Goal: Find specific page/section: Find specific page/section

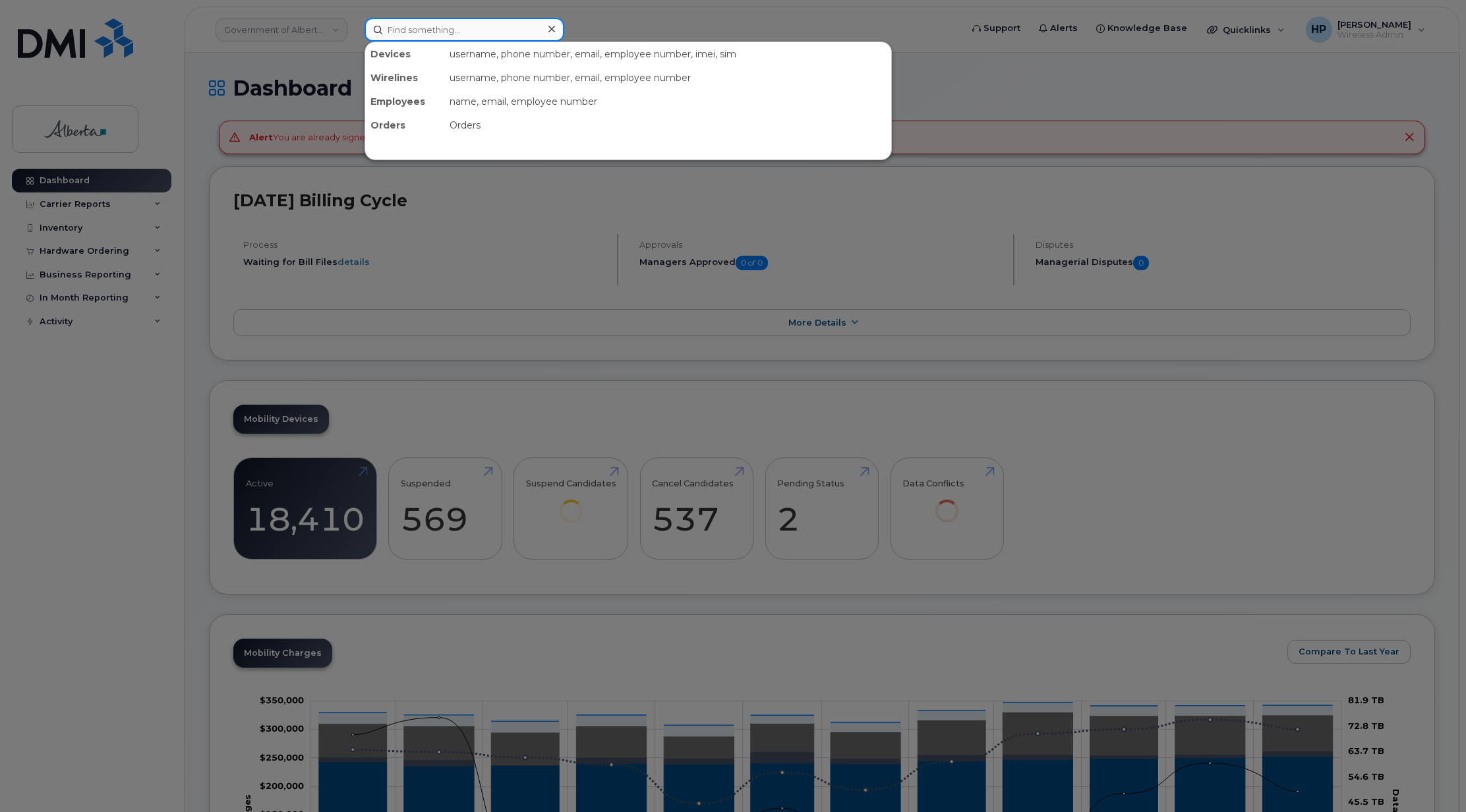
click at [420, 27] on input at bounding box center [465, 30] width 200 height 24
paste input "7808033548"
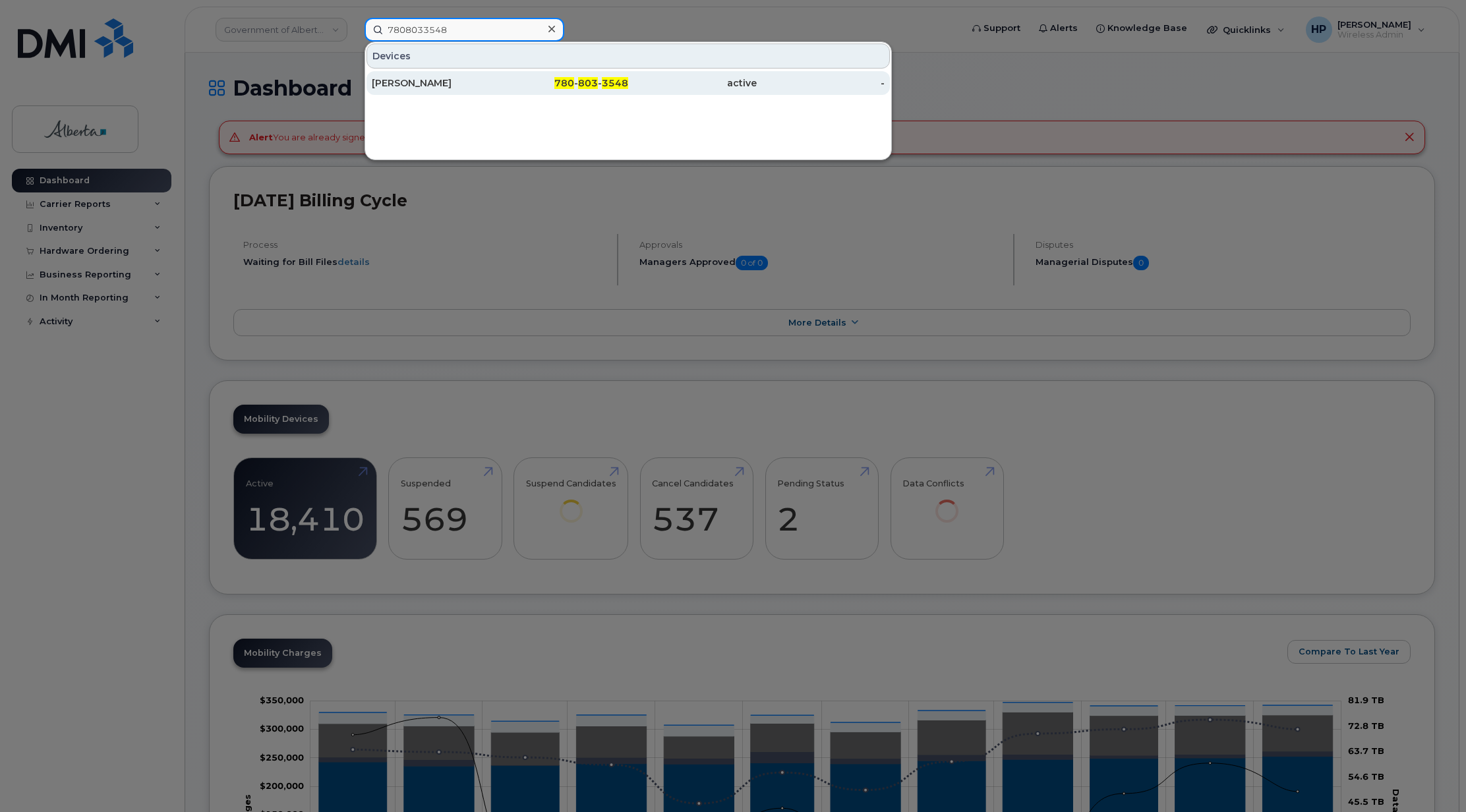
type input "7808033548"
click at [417, 84] on div "Victoria Cameron" at bounding box center [435, 83] width 128 height 13
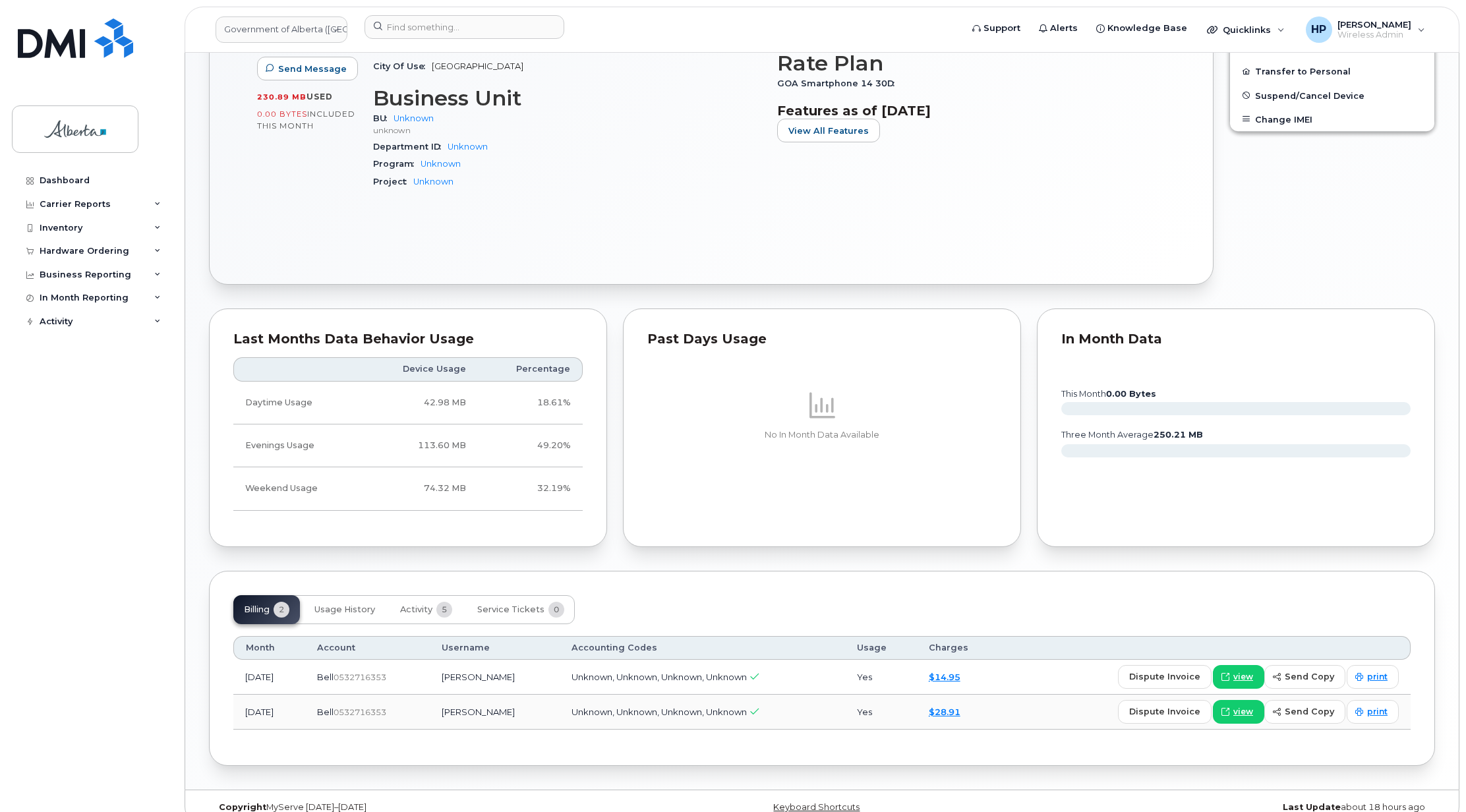
scroll to position [493, 0]
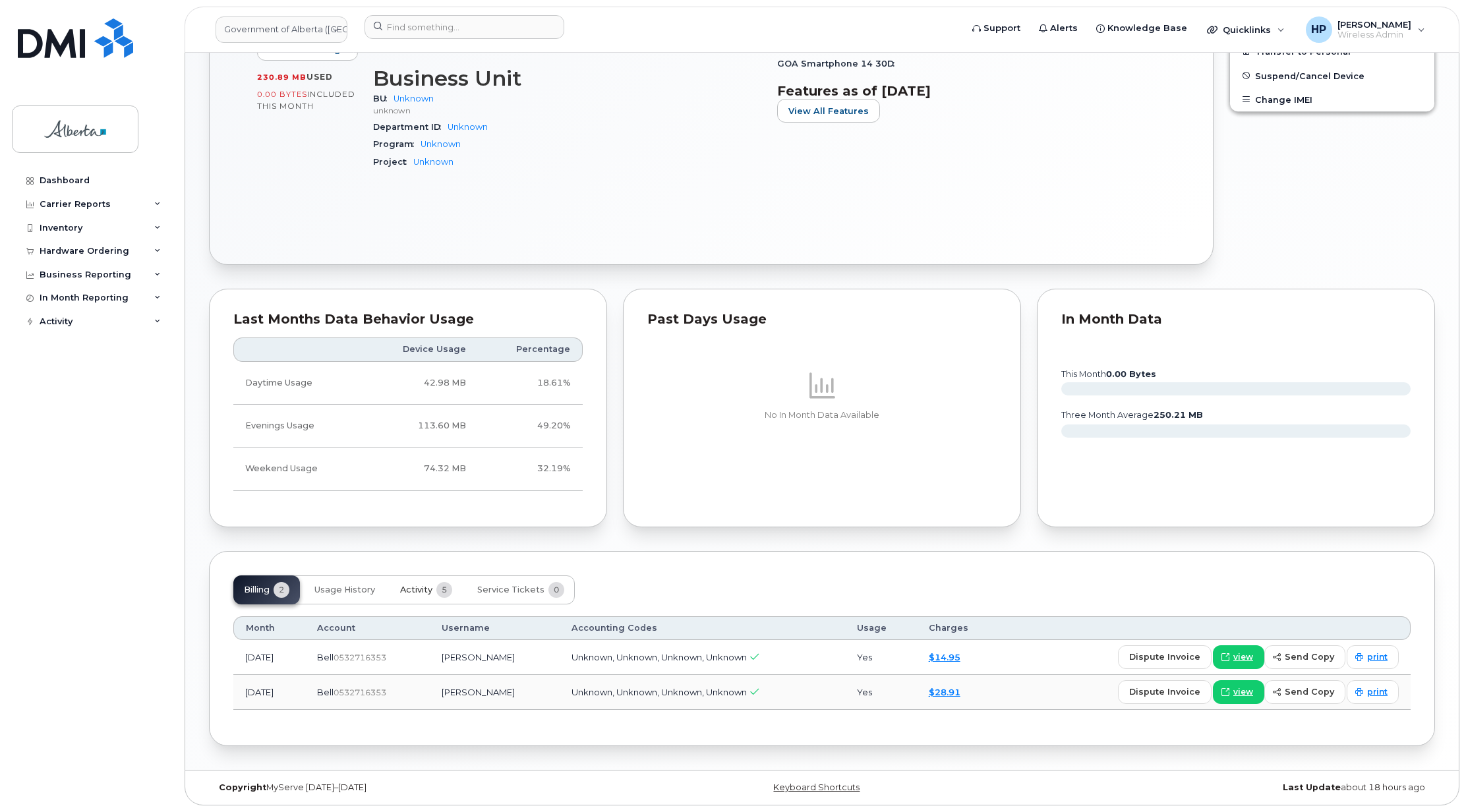
click at [393, 586] on button "Activity 5" at bounding box center [426, 589] width 73 height 29
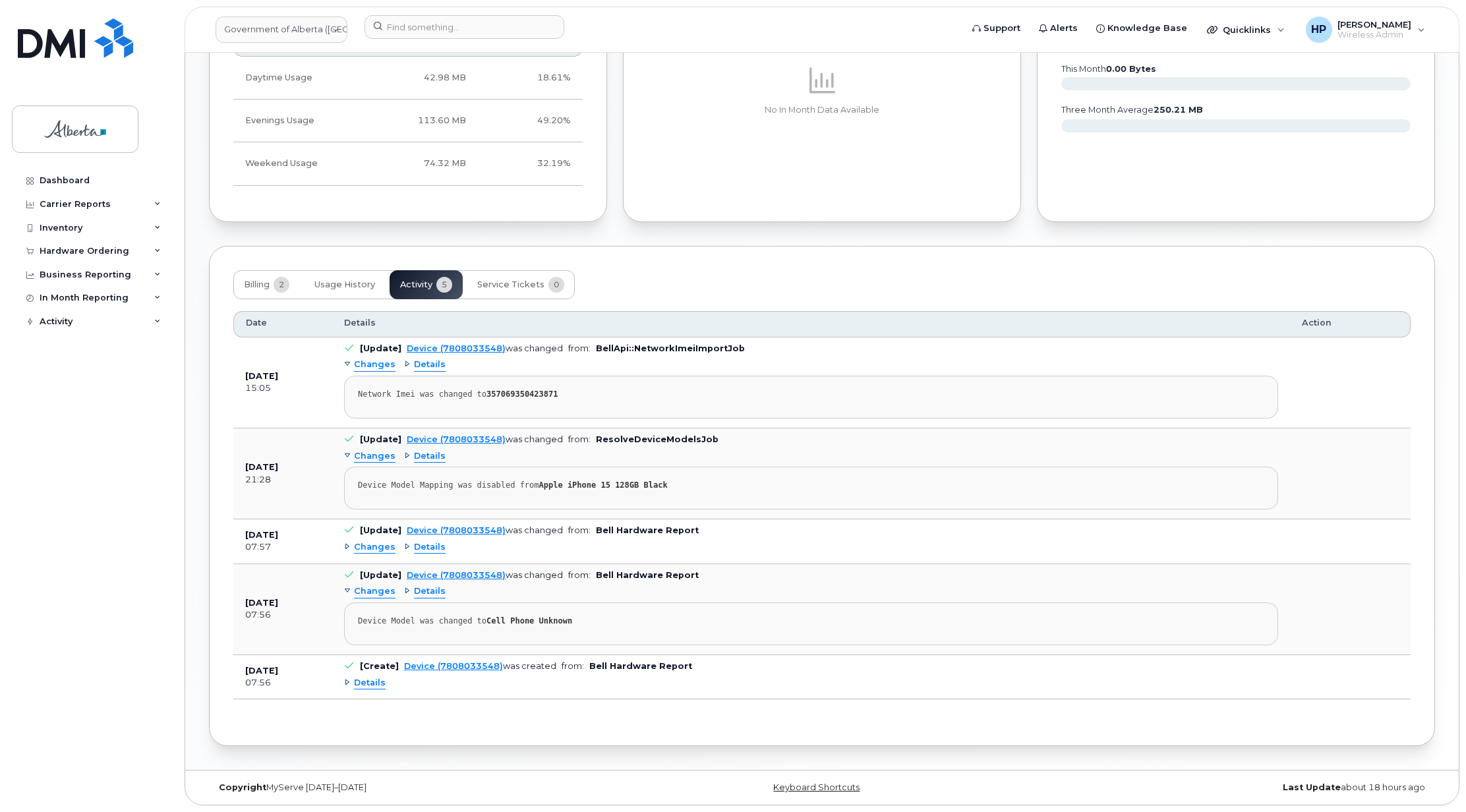
scroll to position [0, 0]
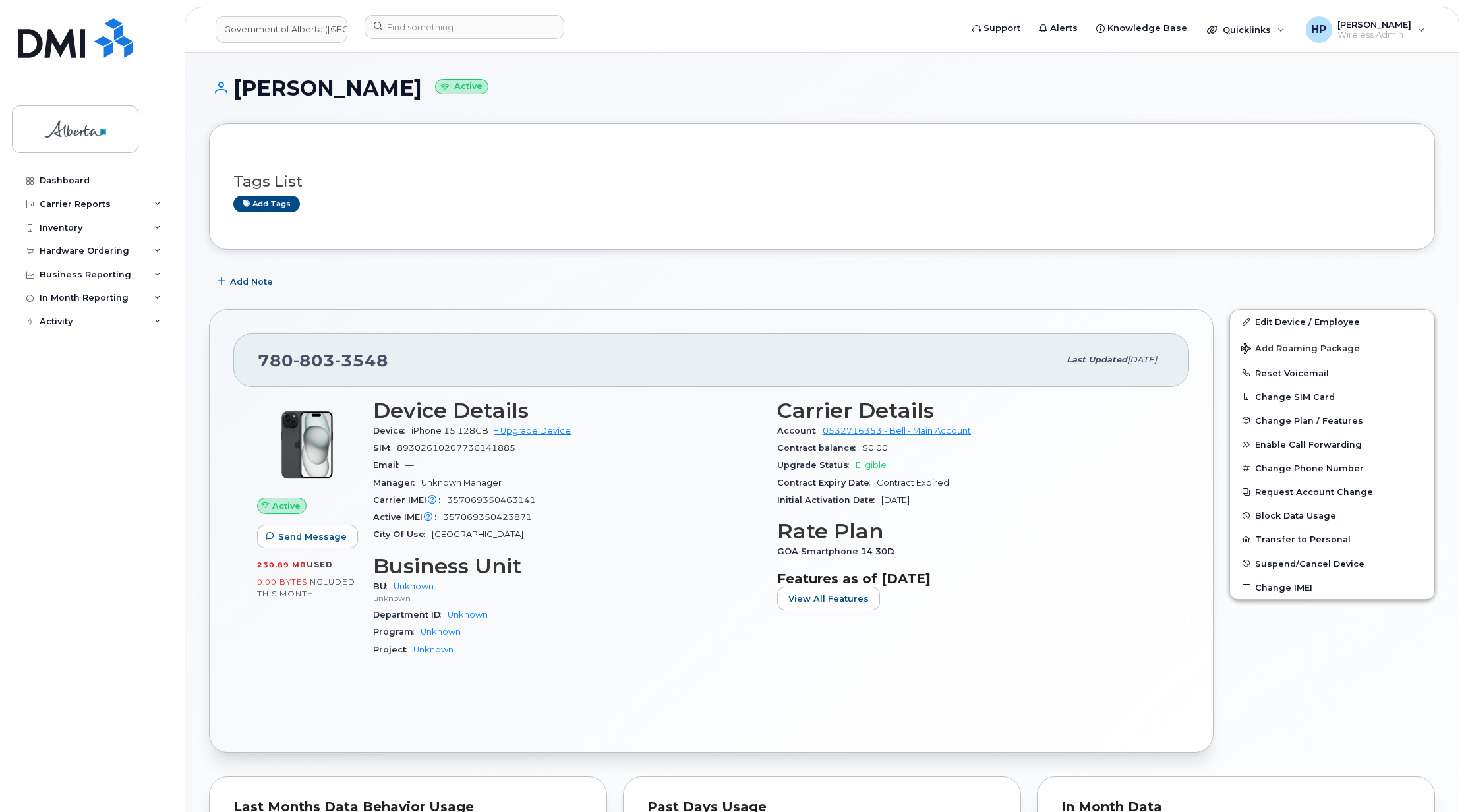
drag, startPoint x: 230, startPoint y: 84, endPoint x: 424, endPoint y: 93, distance: 194.2
click at [424, 93] on h1 "Victoria Cameron Active" at bounding box center [821, 88] width 1226 height 23
copy h1 "Victoria Cameron"
drag, startPoint x: 396, startPoint y: 19, endPoint x: 394, endPoint y: 27, distance: 8.2
click at [396, 21] on input at bounding box center [465, 27] width 200 height 24
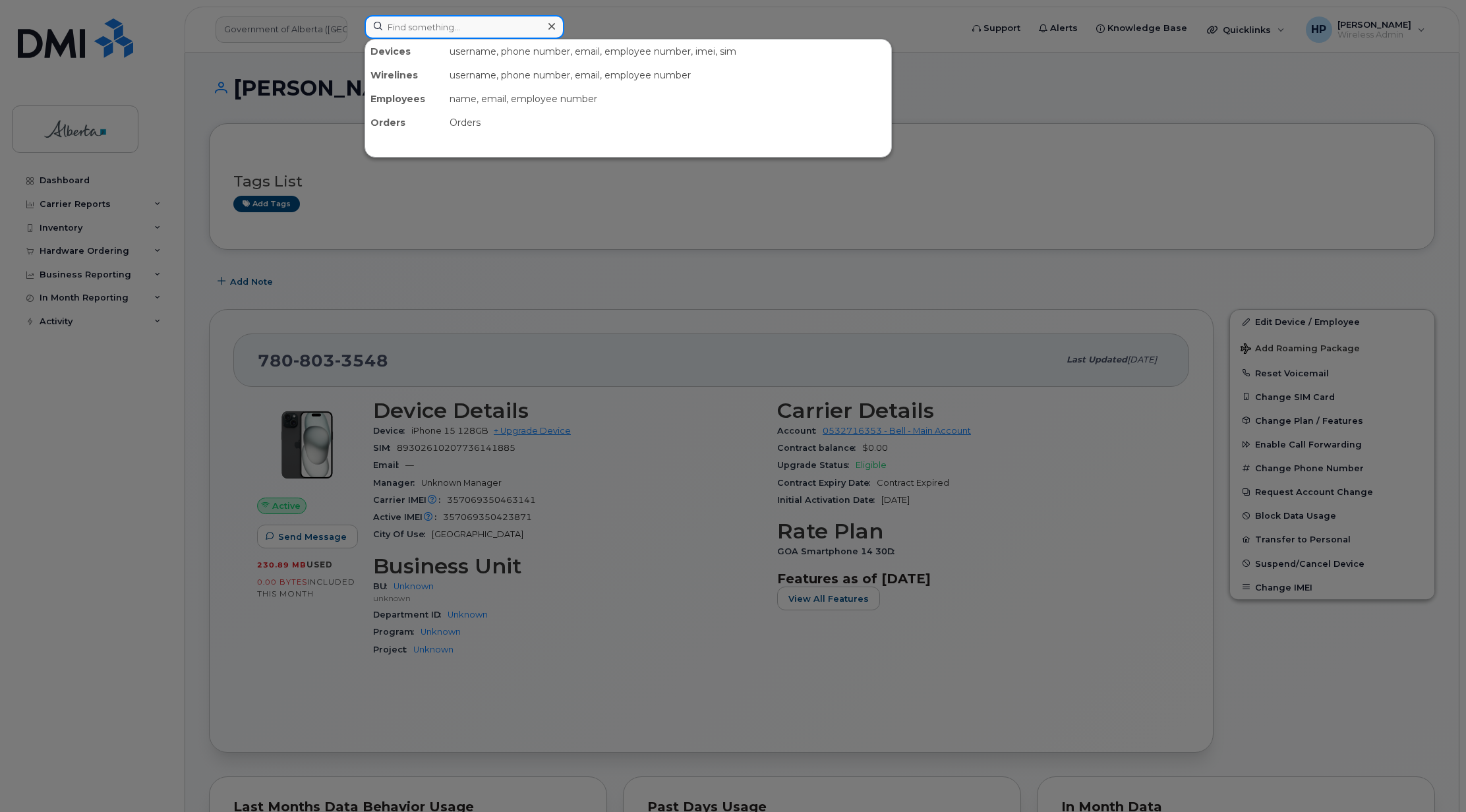
paste input "7802717887"
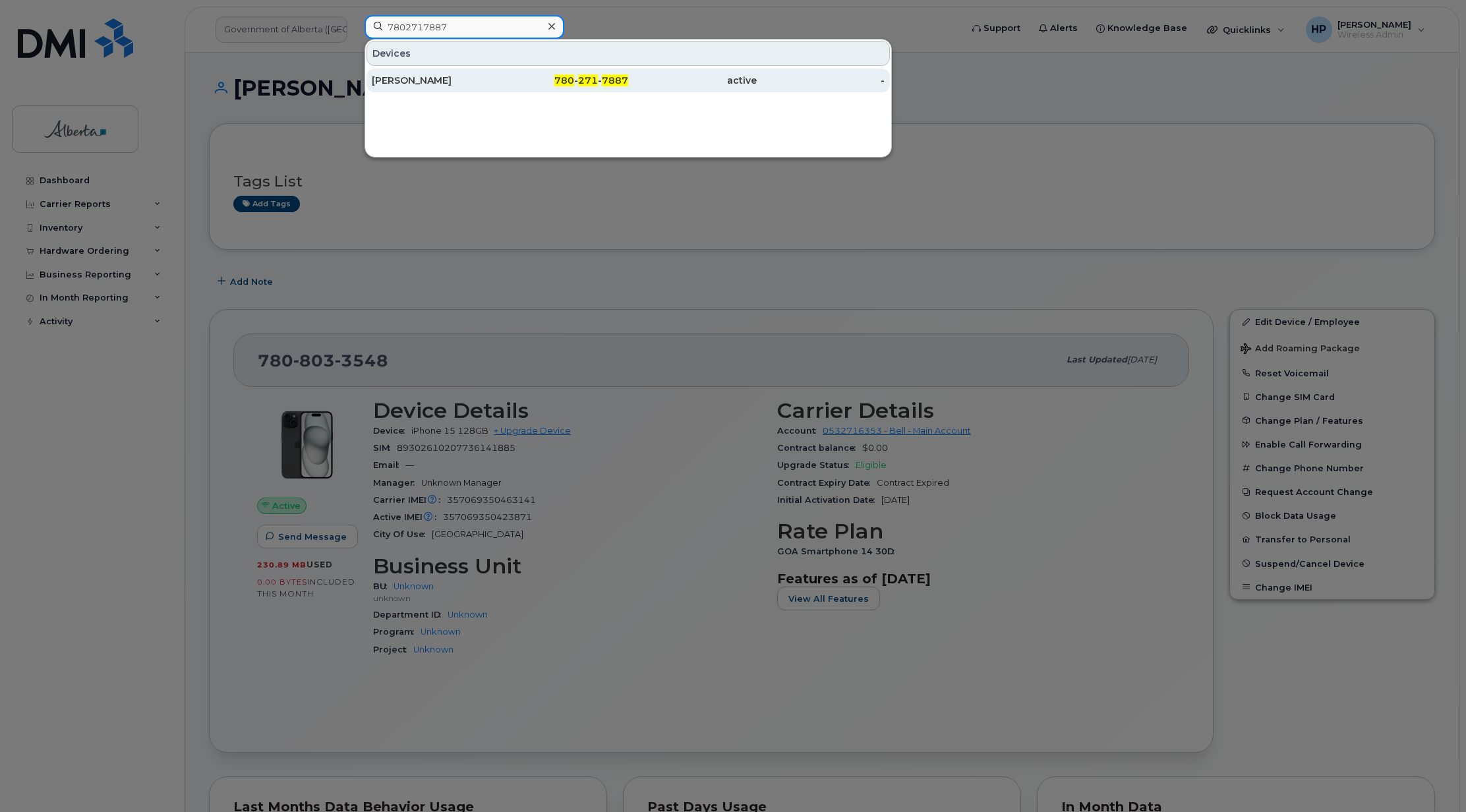
type input "7802717887"
click at [415, 84] on div "Milo Steele" at bounding box center [435, 80] width 128 height 13
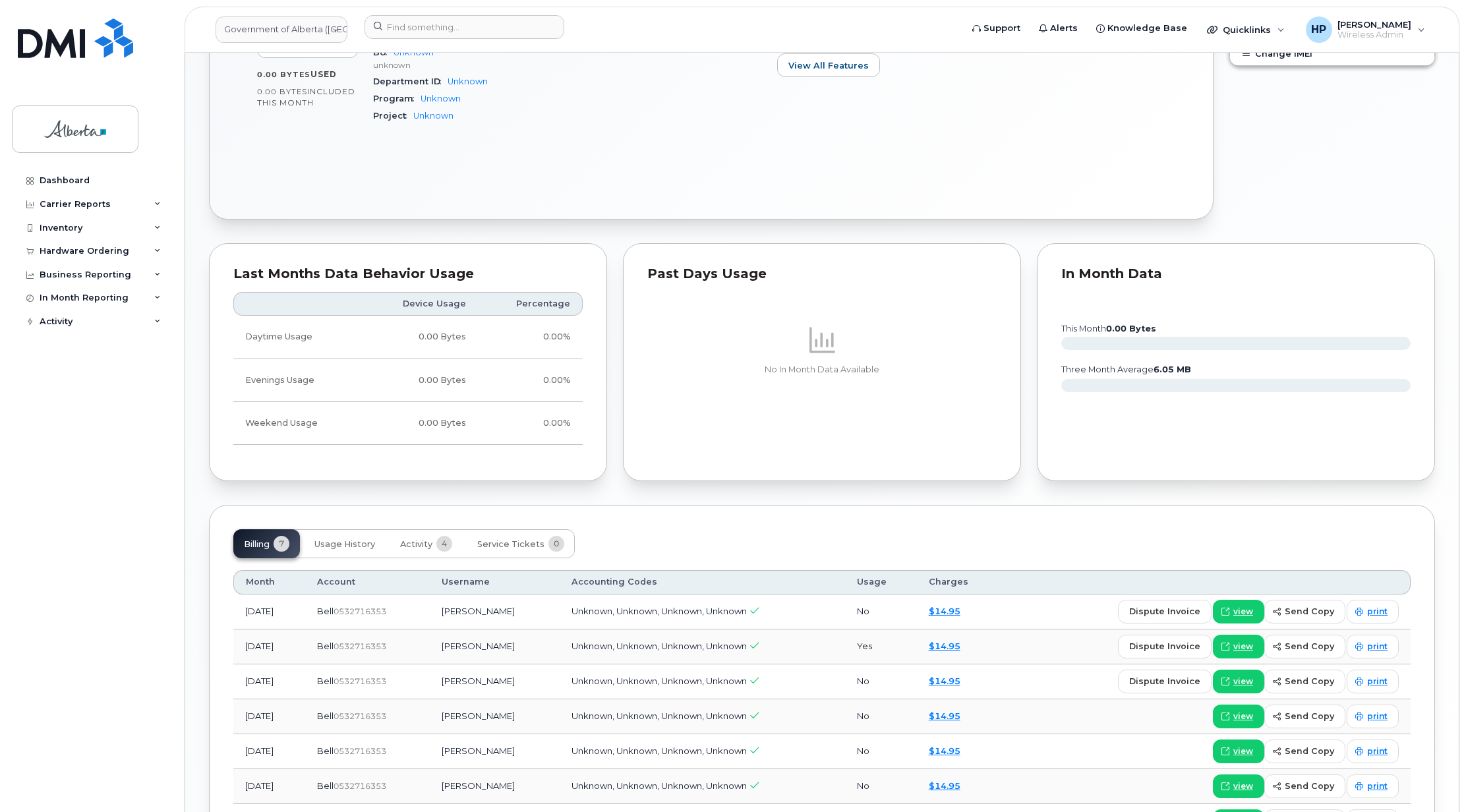
scroll to position [698, 0]
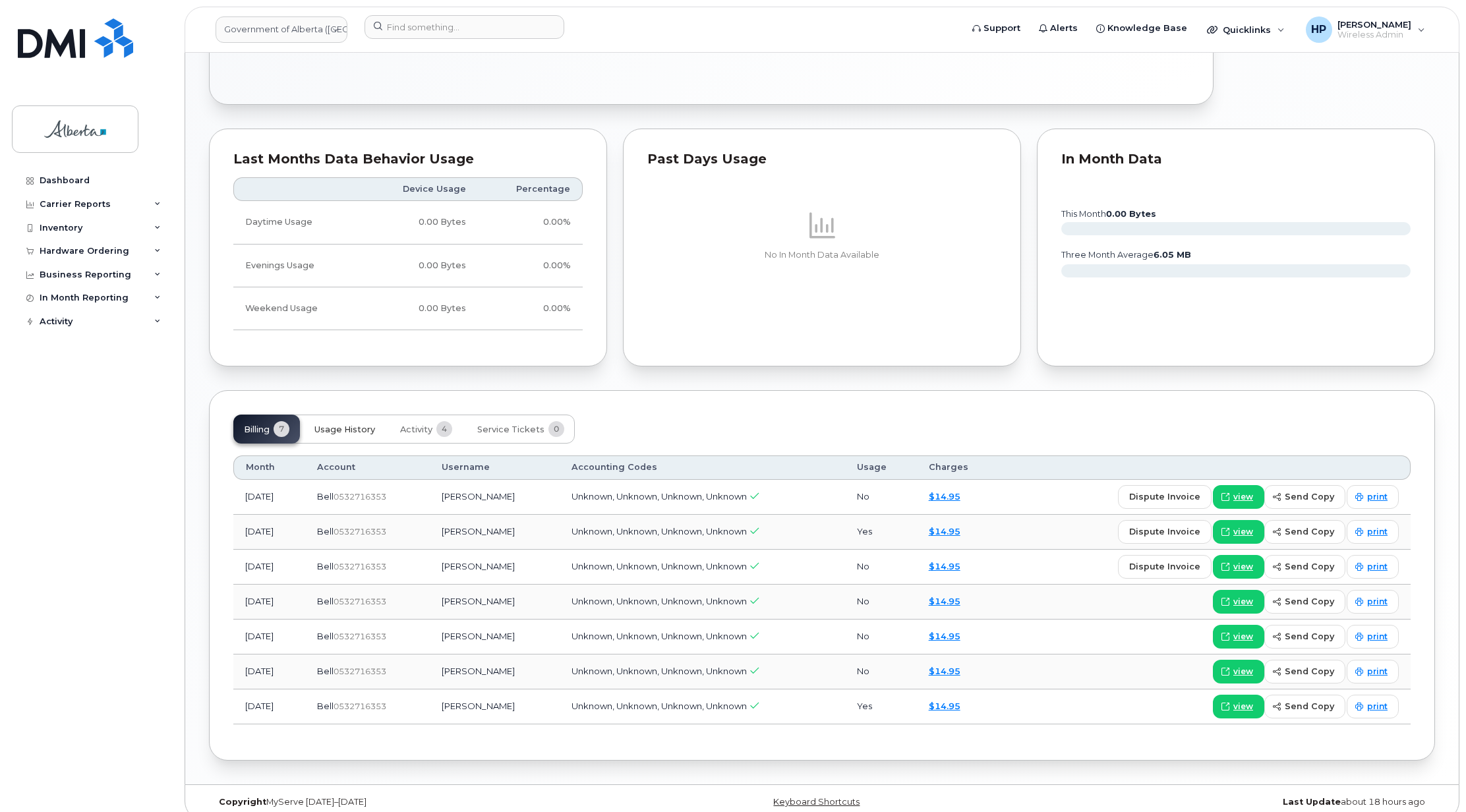
click at [365, 435] on span "Usage History" at bounding box center [345, 429] width 61 height 10
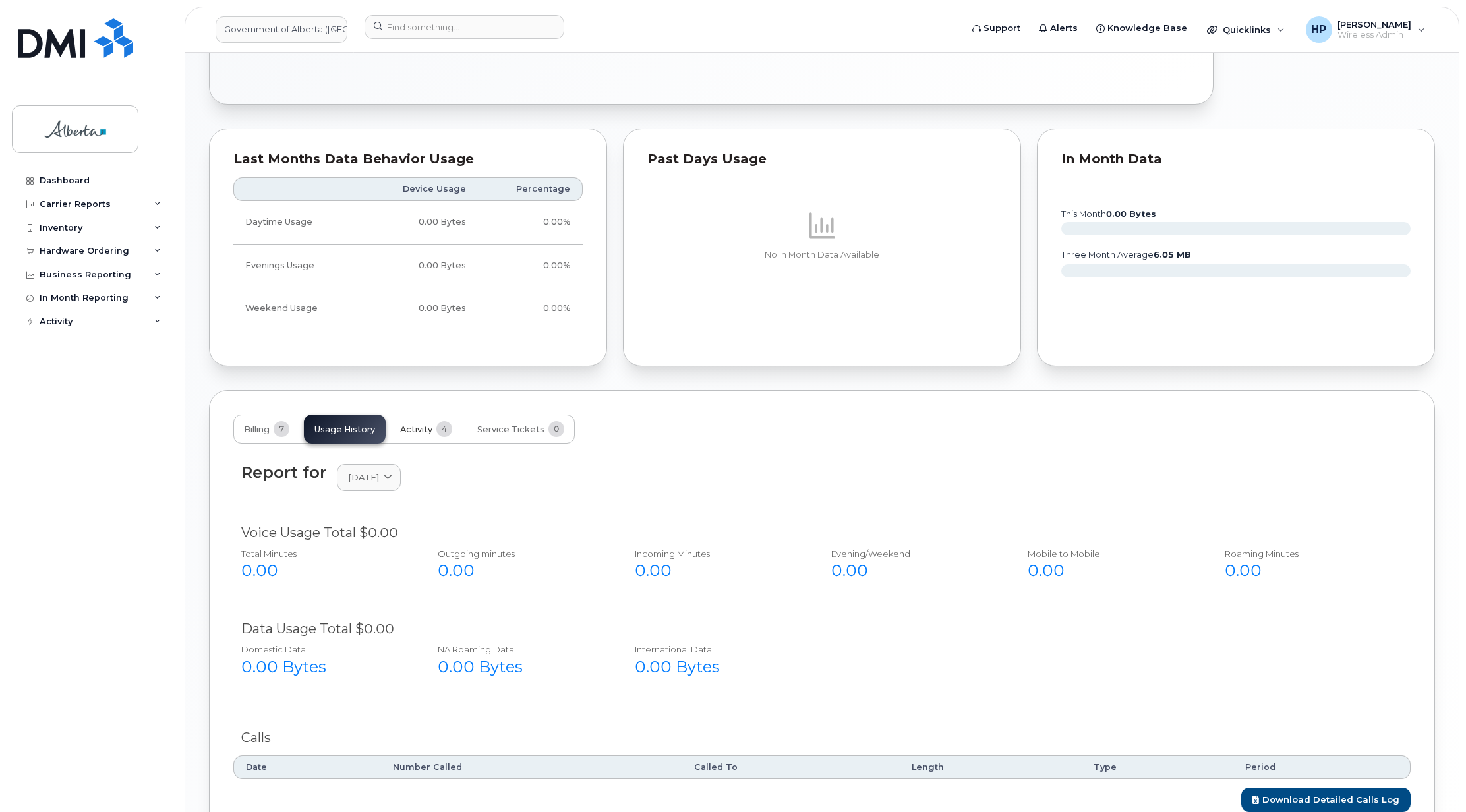
click at [420, 430] on span "Activity" at bounding box center [416, 429] width 32 height 10
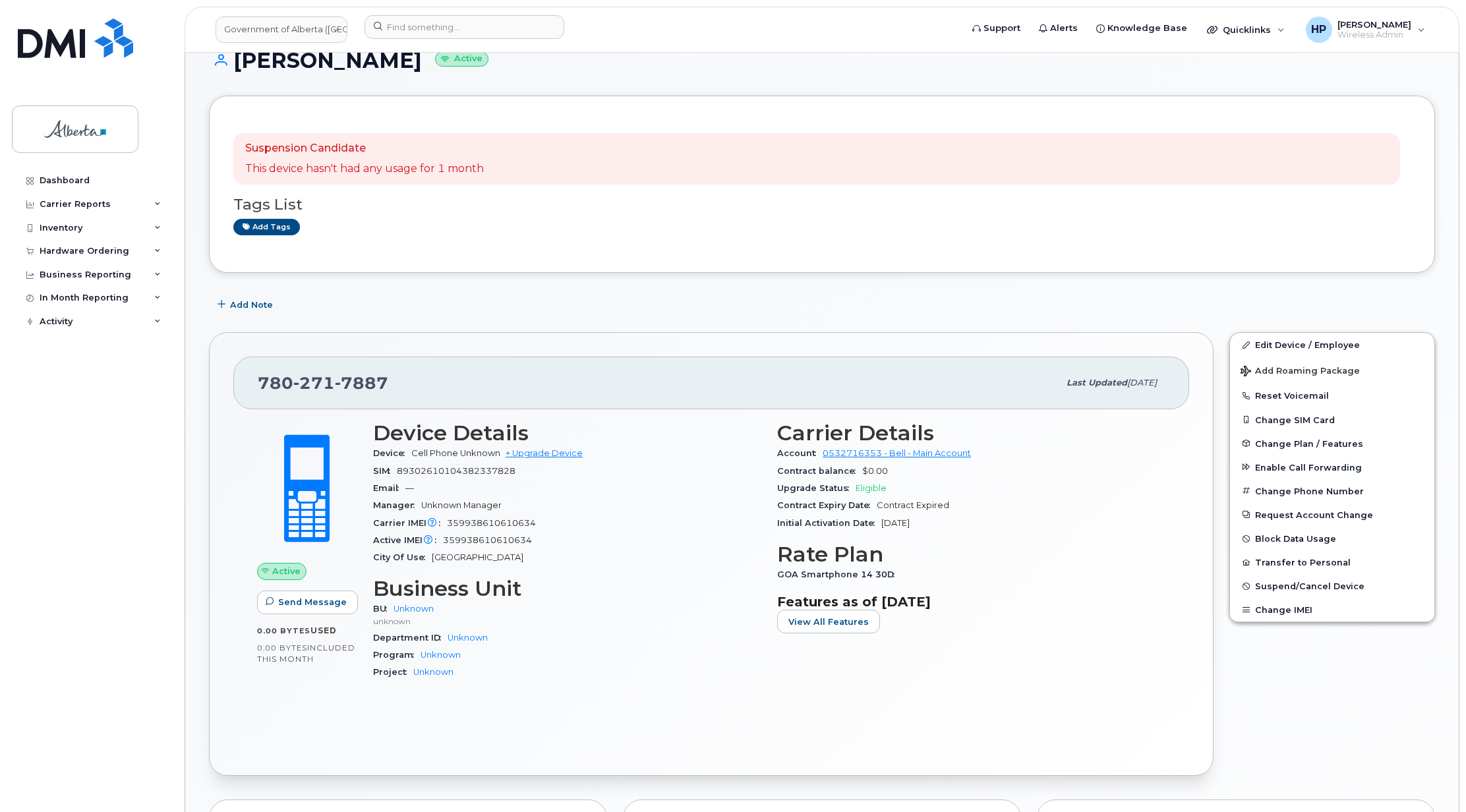
scroll to position [0, 0]
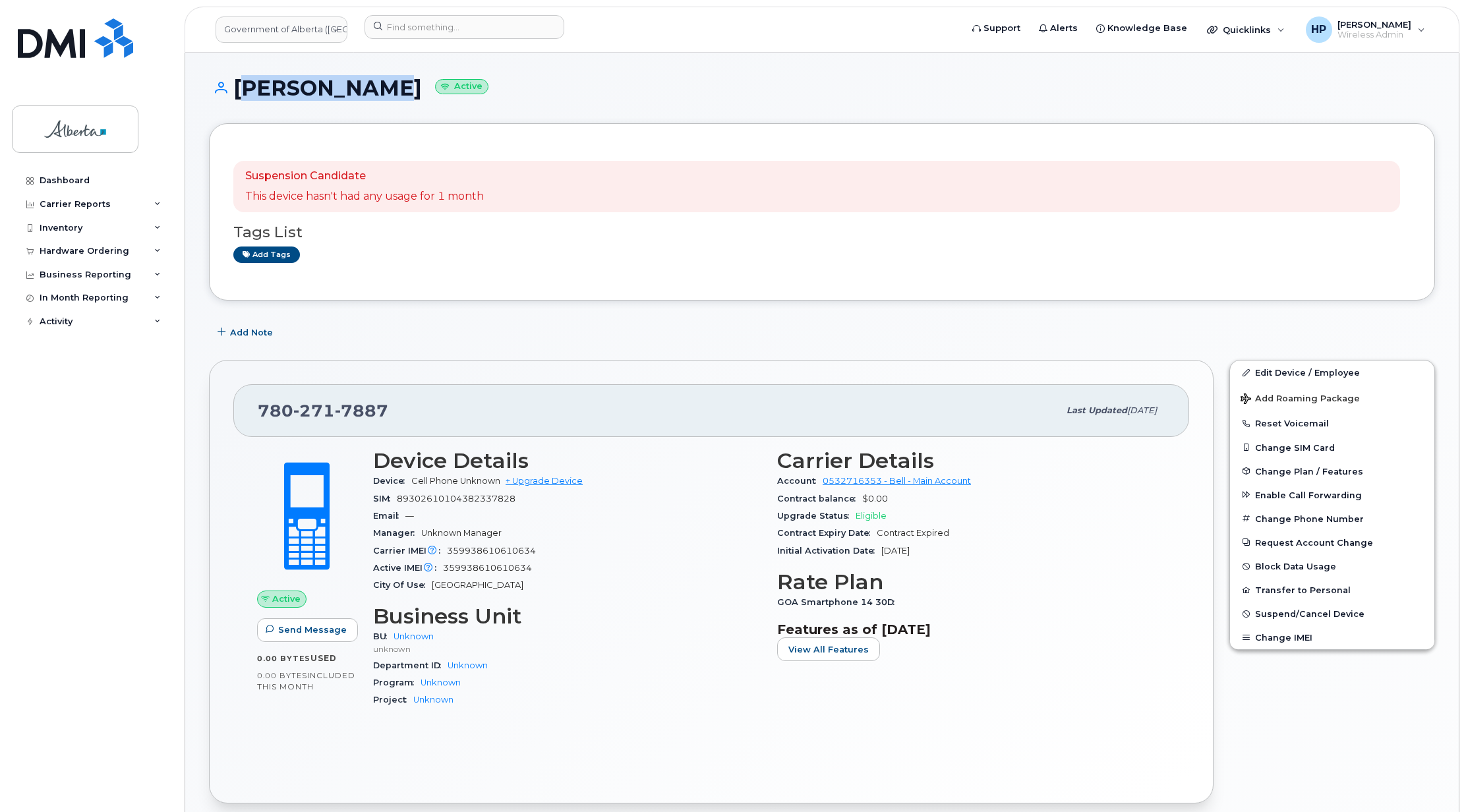
drag, startPoint x: 359, startPoint y: 86, endPoint x: 233, endPoint y: 86, distance: 126.0
click at [233, 86] on h1 "Milo Steele Active" at bounding box center [821, 88] width 1226 height 23
copy h1 "Milo Steele"
click at [592, 617] on h3 "Business Unit" at bounding box center [567, 616] width 388 height 24
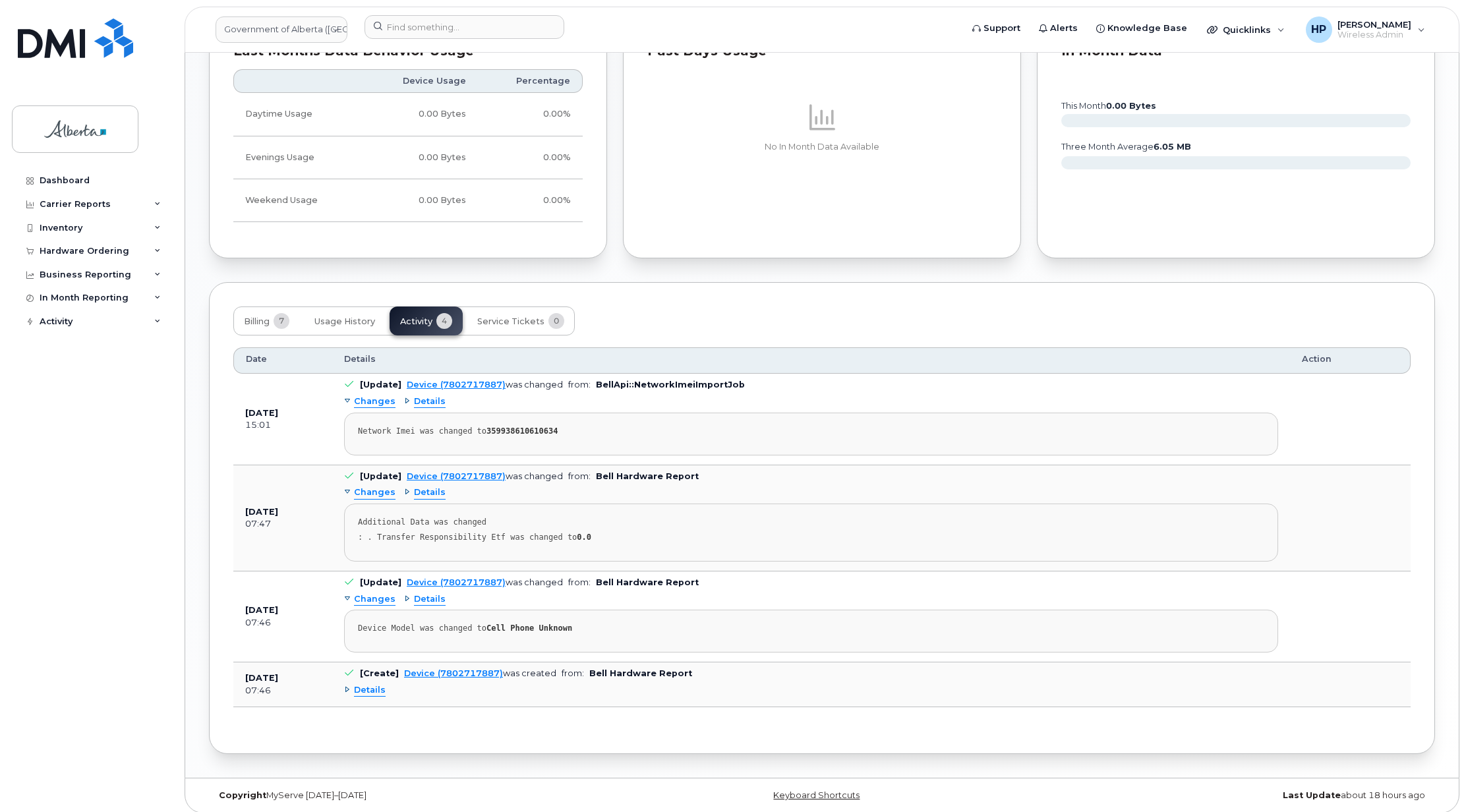
scroll to position [821, 0]
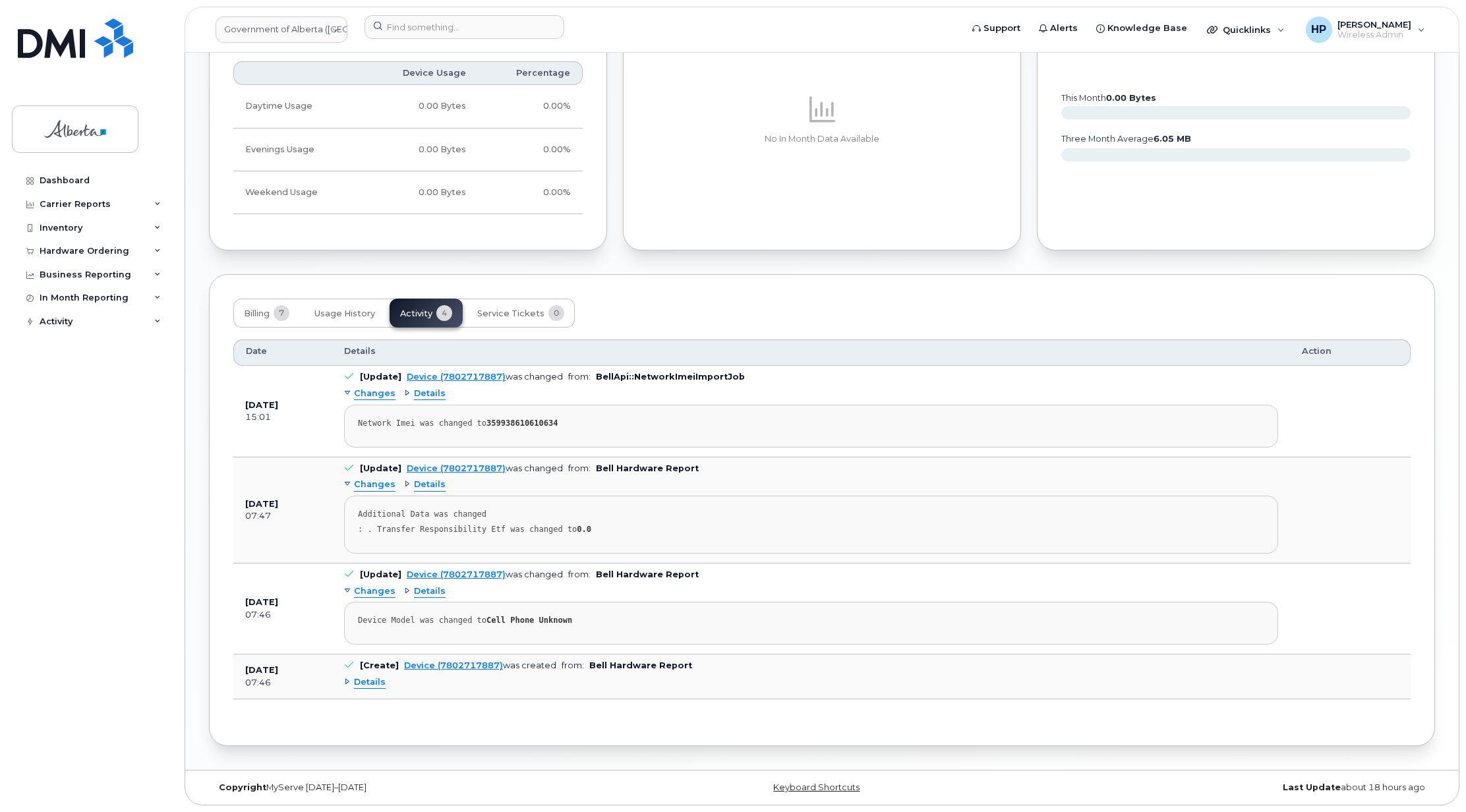
click at [419, 393] on span "Details" at bounding box center [430, 394] width 31 height 13
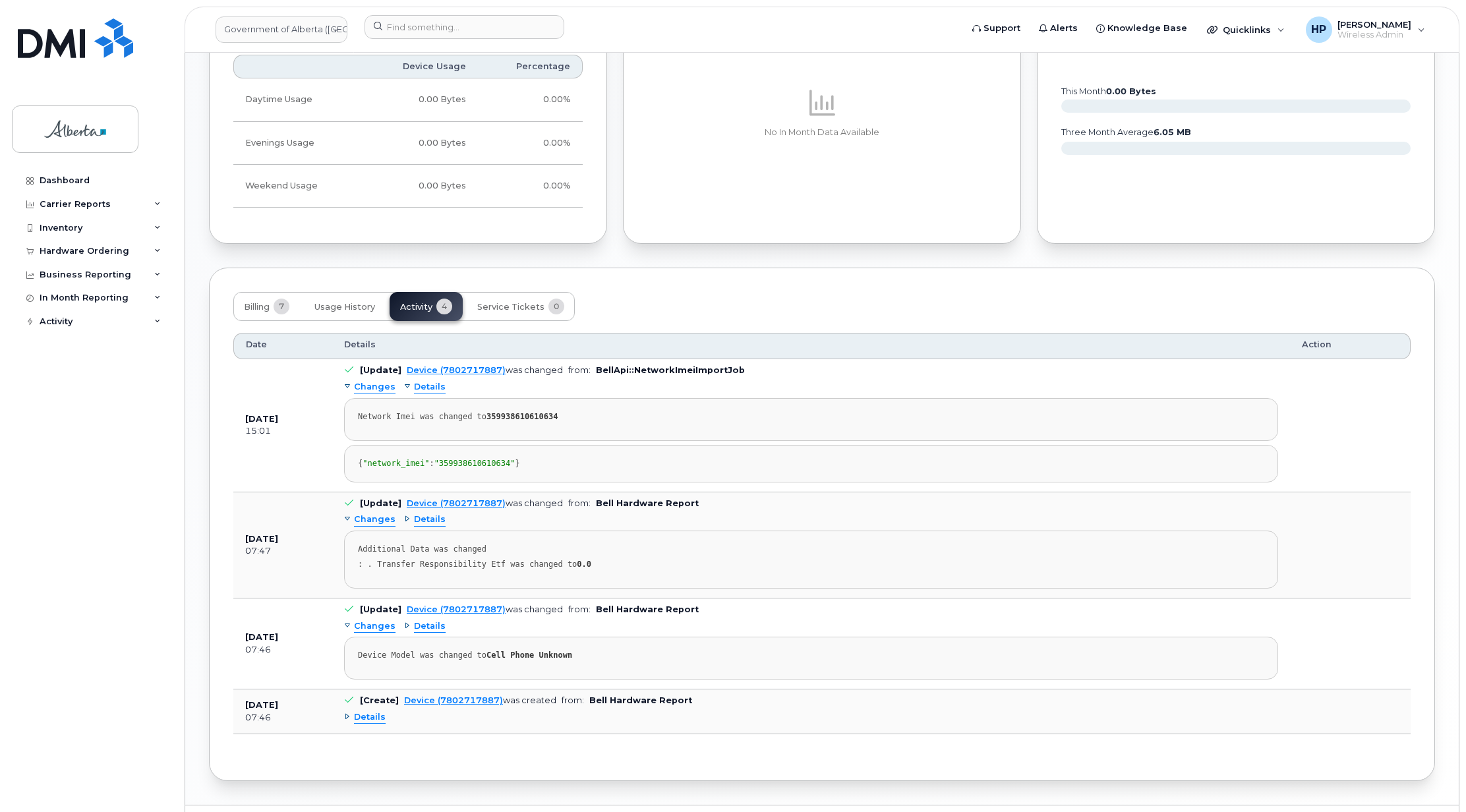
click at [376, 393] on span "Changes" at bounding box center [374, 387] width 42 height 13
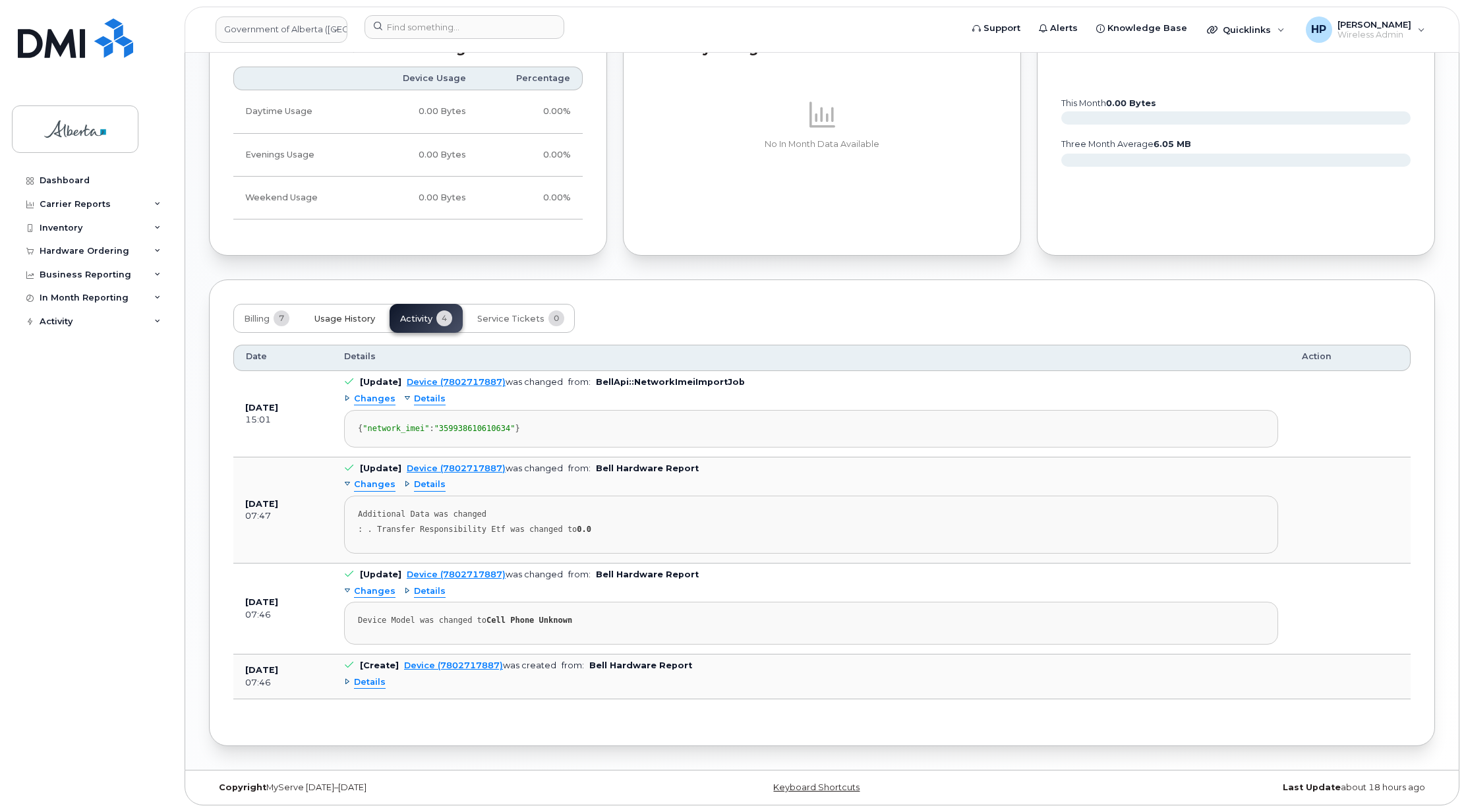
click at [320, 314] on span "Usage History" at bounding box center [345, 319] width 61 height 10
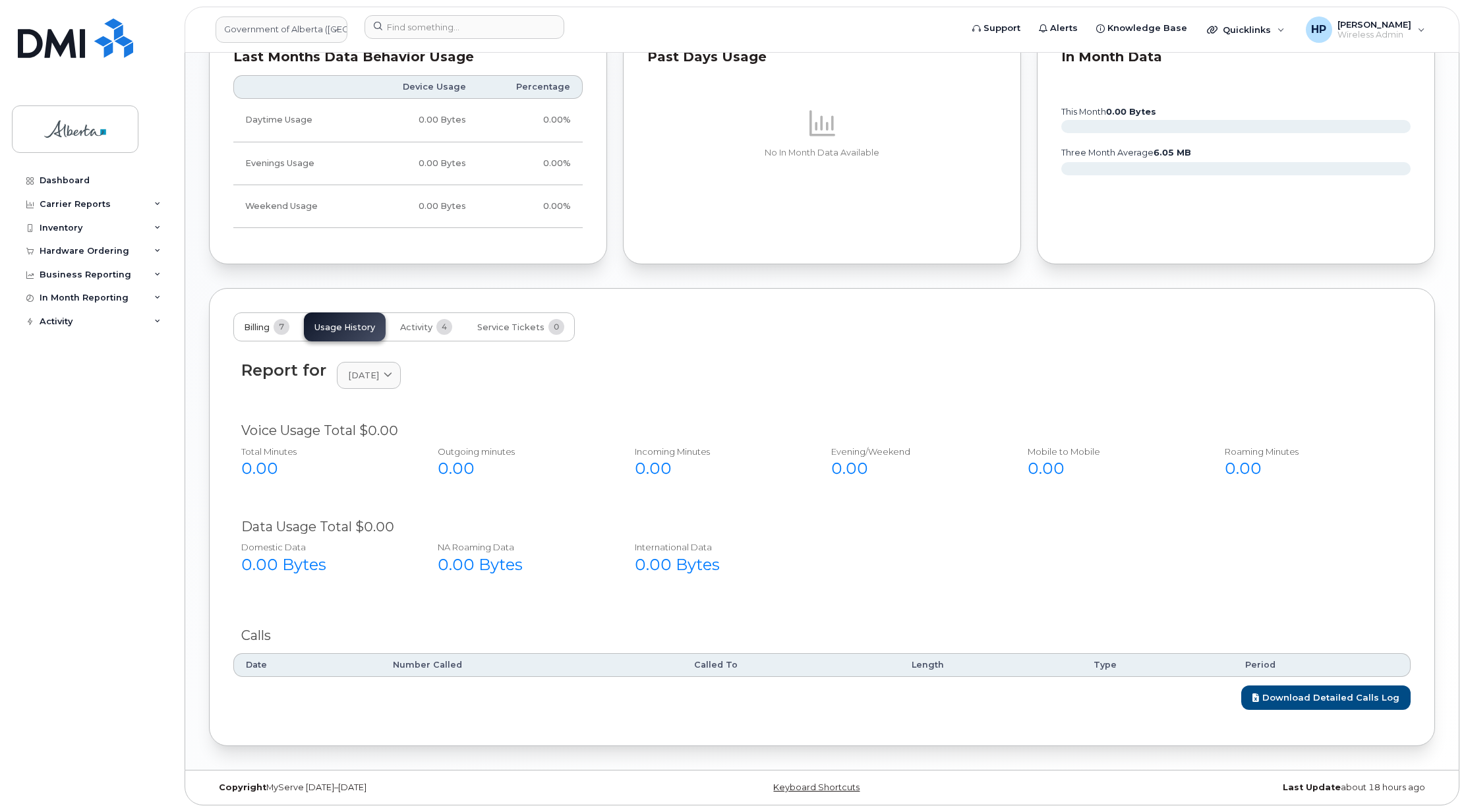
click at [275, 316] on button "Billing 7" at bounding box center [267, 326] width 67 height 29
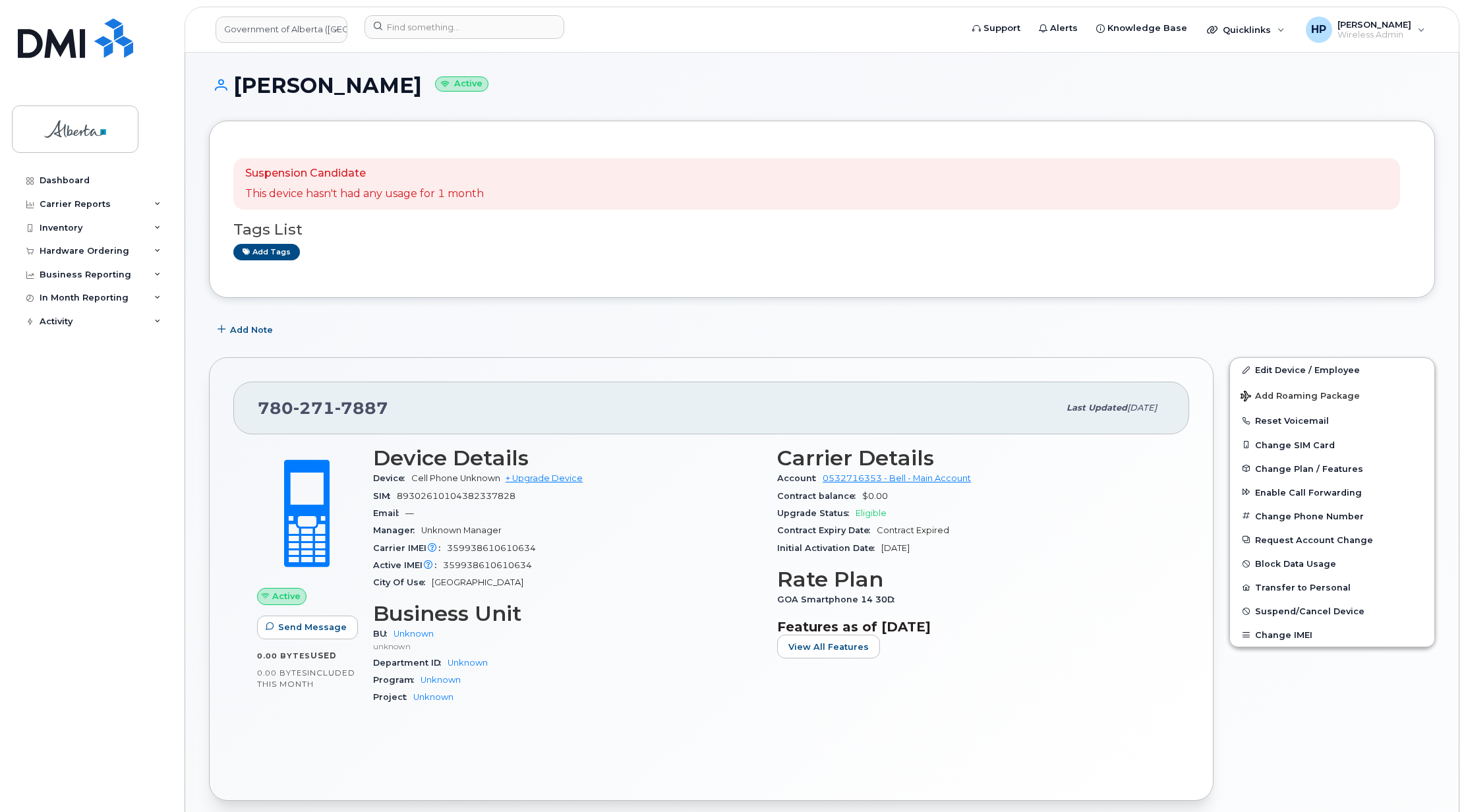
scroll to position [0, 0]
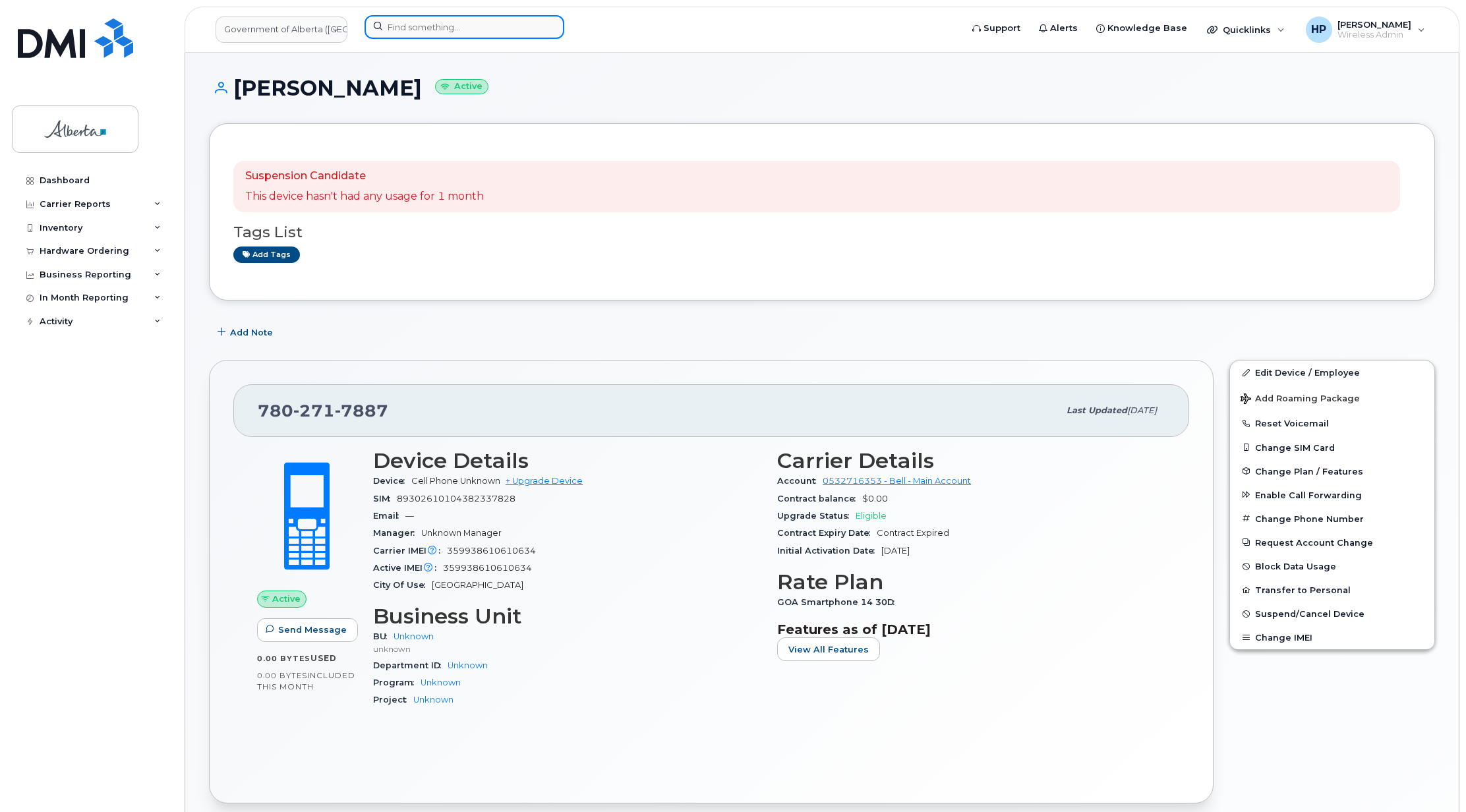
click at [406, 37] on input at bounding box center [465, 27] width 200 height 24
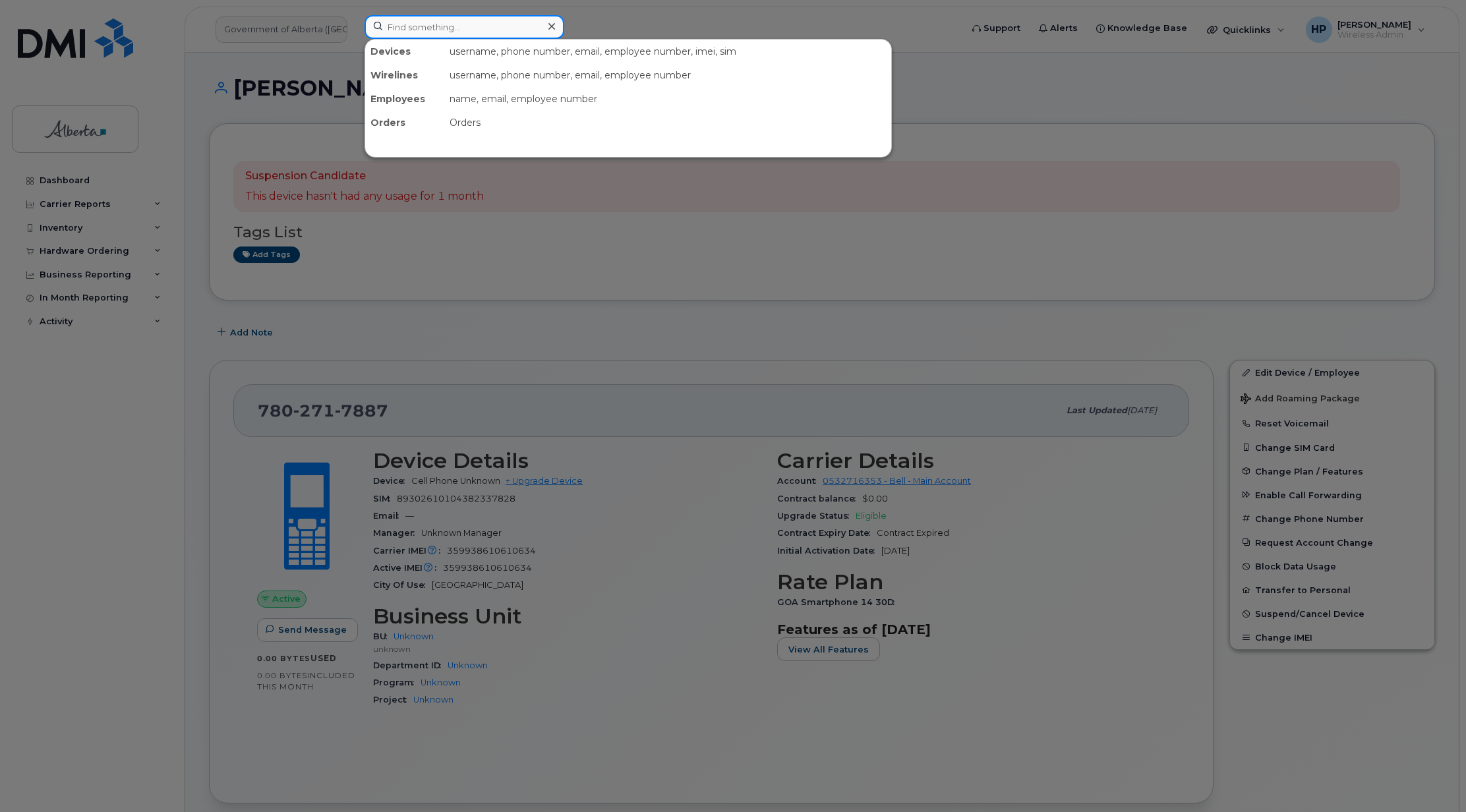
paste input "7802715729"
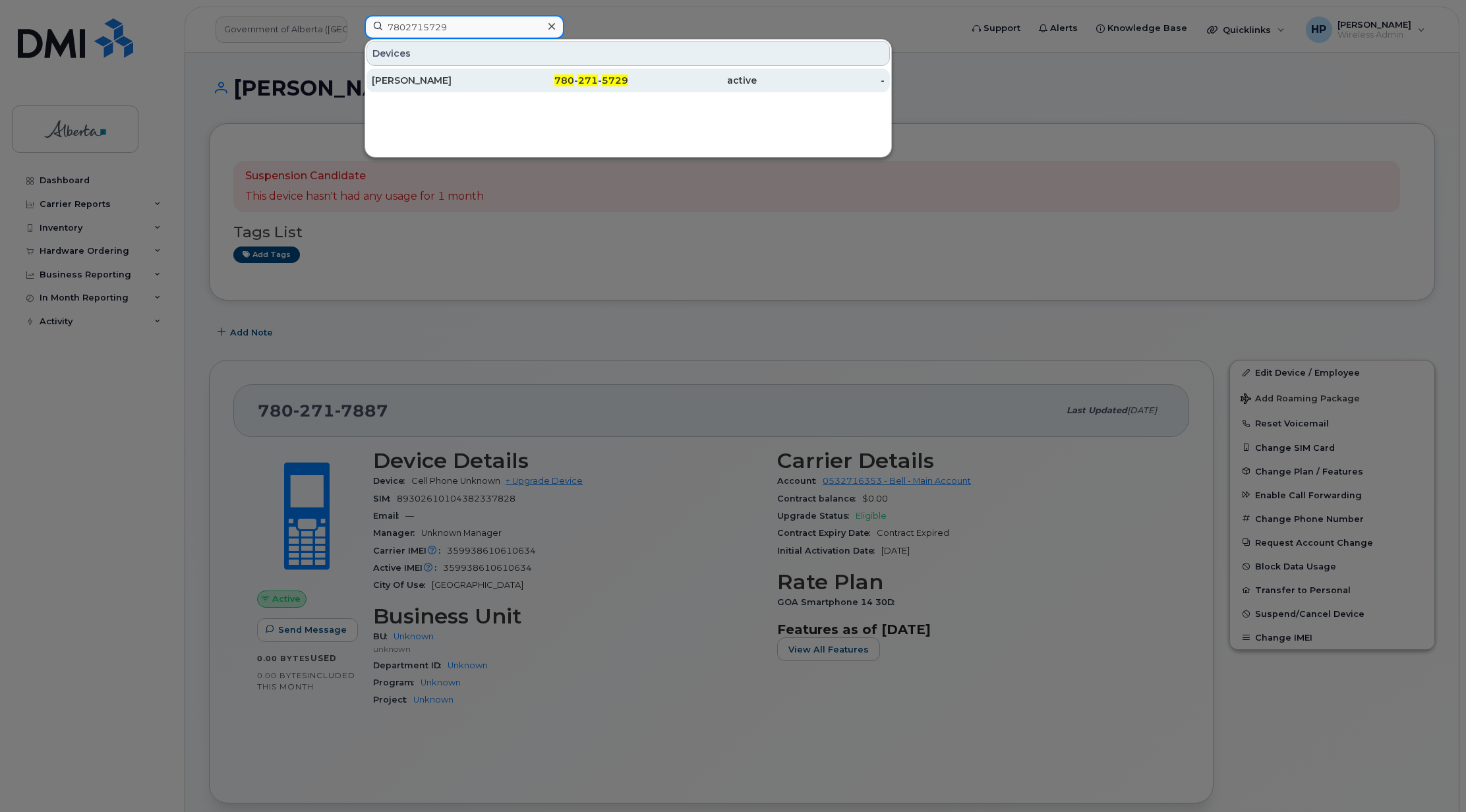
type input "7802715729"
click at [402, 83] on div "Greg Smith" at bounding box center [435, 80] width 128 height 13
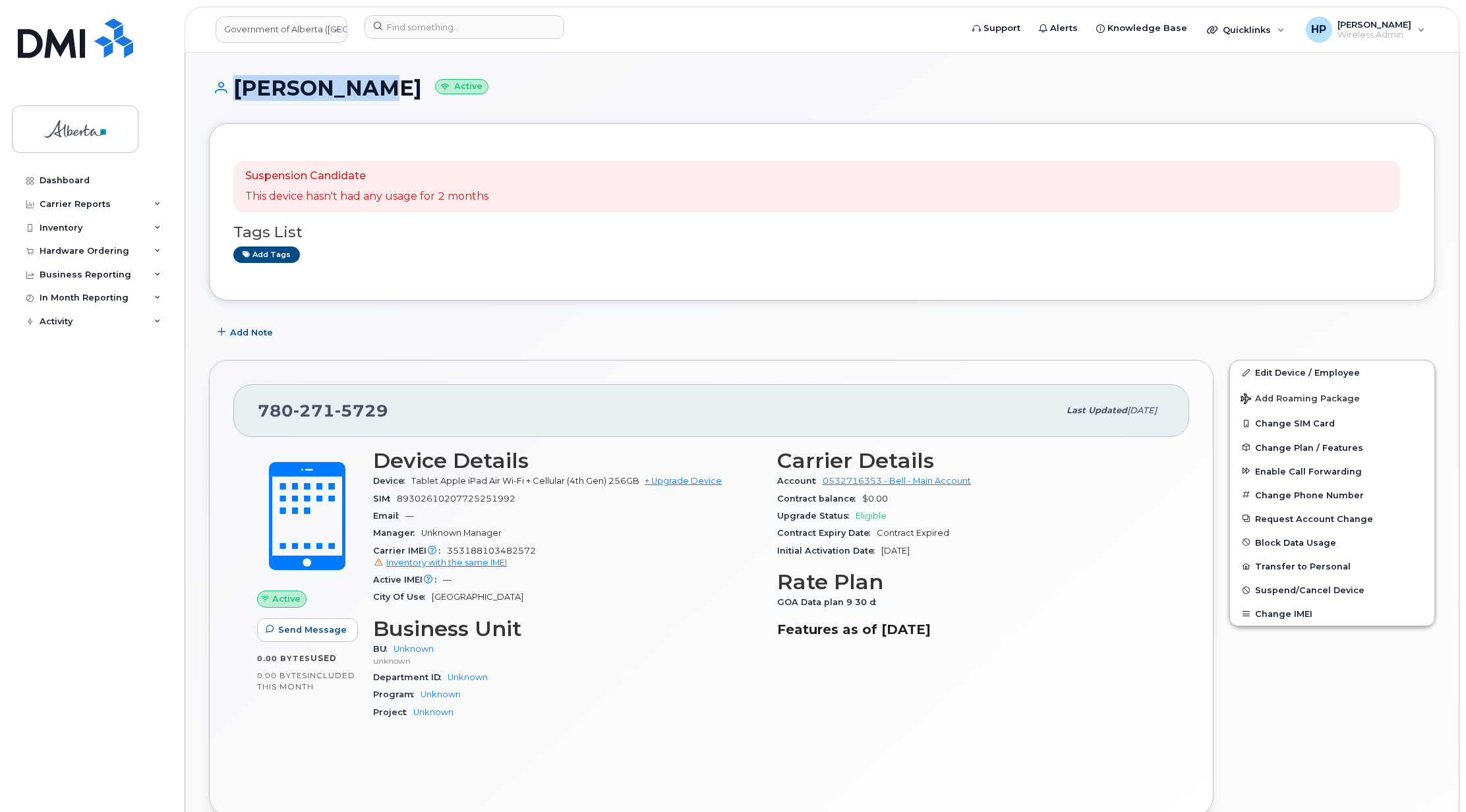
drag, startPoint x: 362, startPoint y: 90, endPoint x: 226, endPoint y: 86, distance: 136.1
click at [226, 86] on h1 "Greg Smith Active" at bounding box center [821, 88] width 1226 height 23
copy h1 "[PERSON_NAME]"
click at [501, 268] on div "Suspension Candidate This device hasn't had any usage for 2 months Tags List Ad…" at bounding box center [822, 212] width 1177 height 128
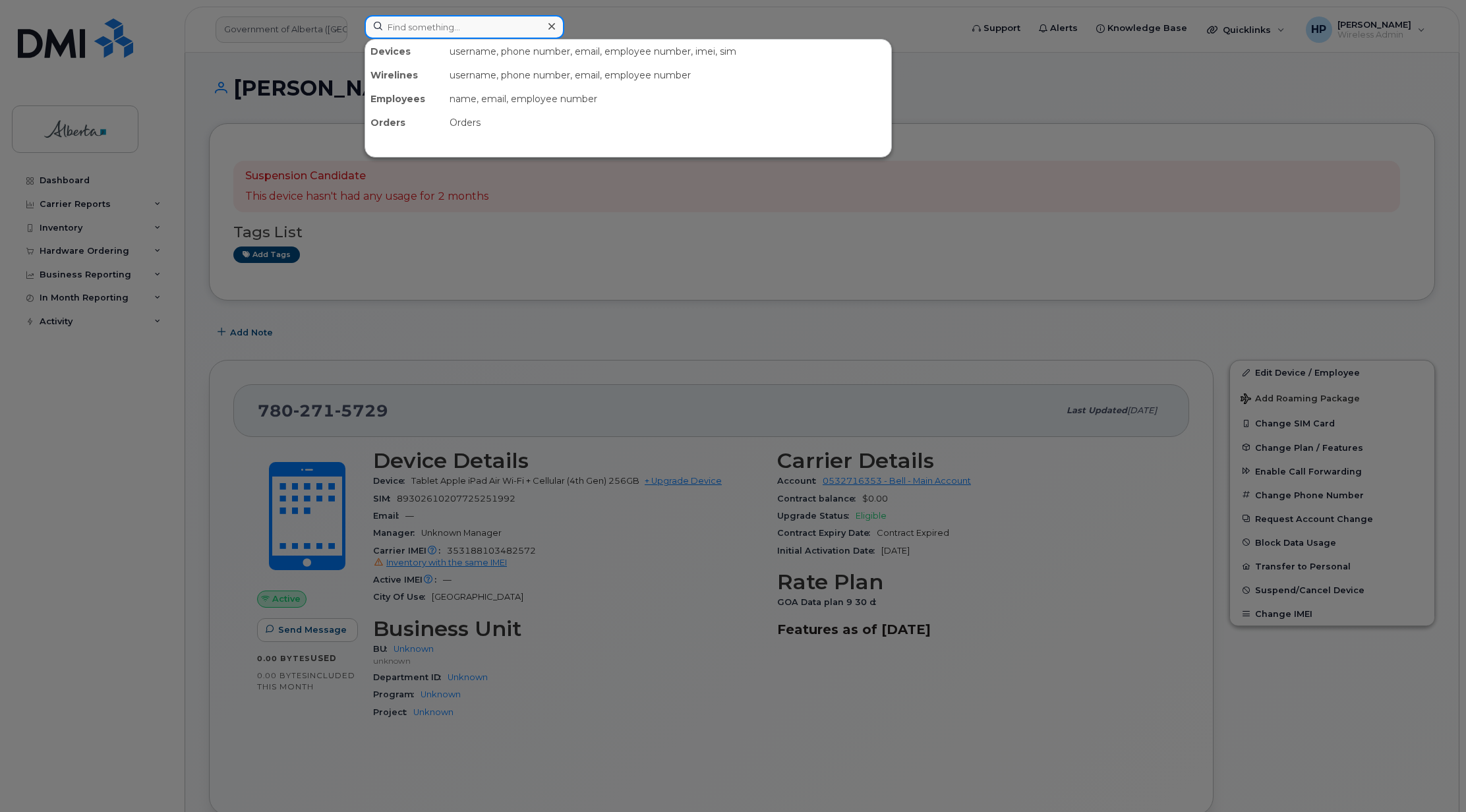
click at [411, 24] on input at bounding box center [465, 27] width 200 height 24
paste input "5873367364"
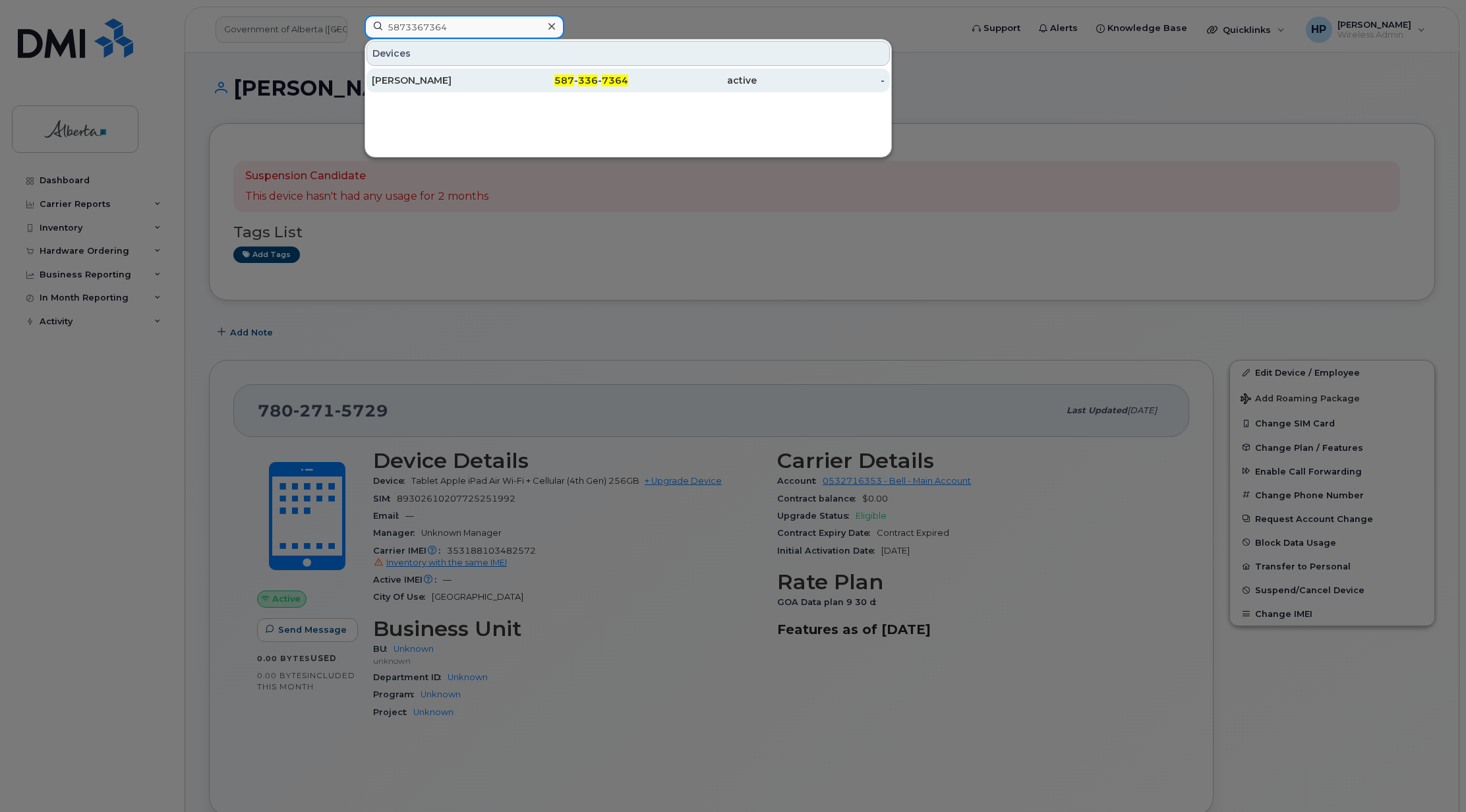
type input "5873367364"
click at [446, 82] on div "[PERSON_NAME]" at bounding box center [435, 80] width 128 height 13
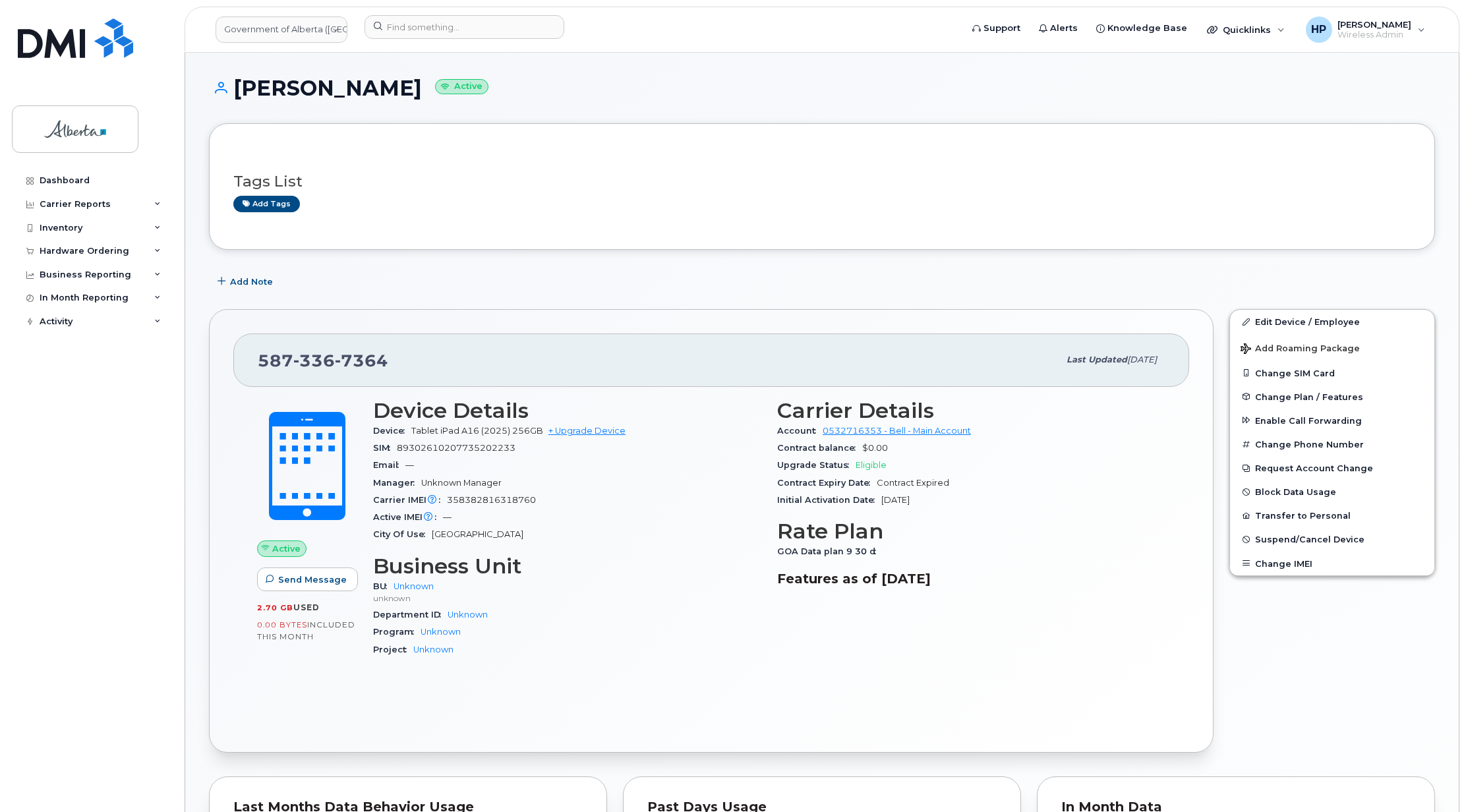
click at [430, 164] on div "Tags List Add tags" at bounding box center [822, 187] width 1177 height 51
